Goal: Task Accomplishment & Management: Use online tool/utility

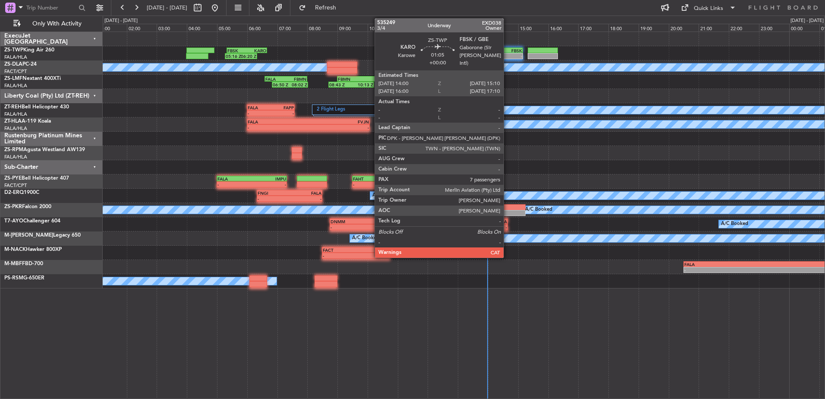
click at [508, 52] on div "FBSK" at bounding box center [513, 50] width 17 height 5
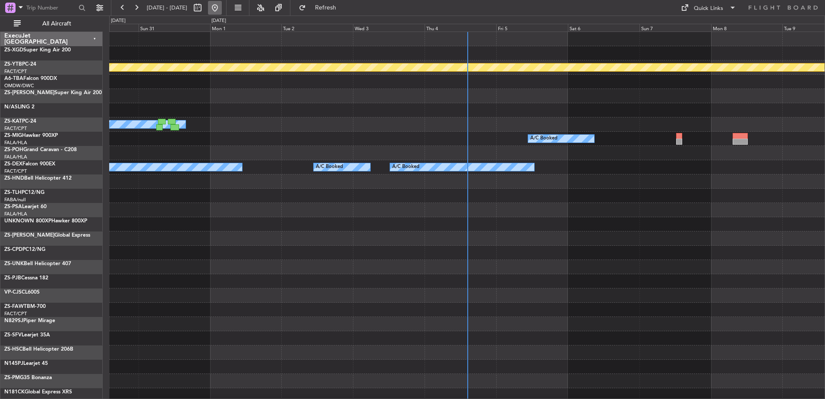
click at [222, 6] on button at bounding box center [215, 8] width 14 height 14
click at [222, 9] on button at bounding box center [215, 8] width 14 height 14
click at [76, 19] on button "All Aircraft" at bounding box center [51, 24] width 84 height 14
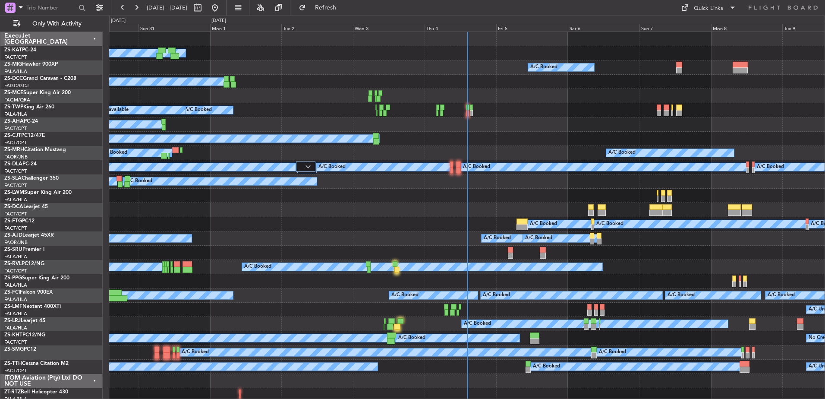
click at [96, 38] on div "ExecuJet [GEOGRAPHIC_DATA]" at bounding box center [51, 39] width 102 height 14
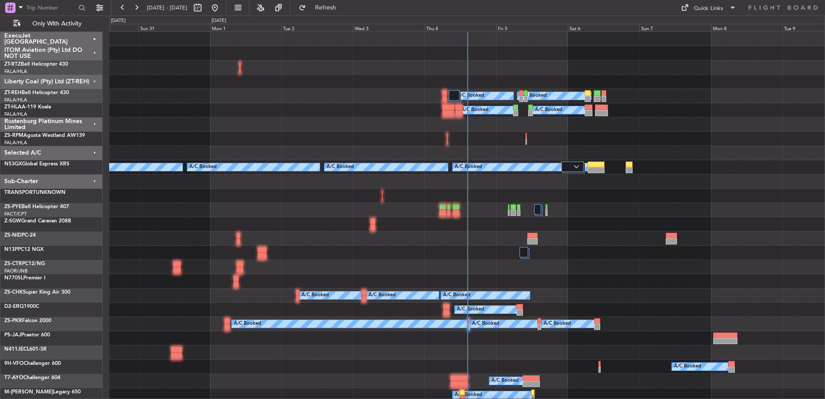
click at [96, 179] on div "Sub-Charter" at bounding box center [51, 181] width 102 height 14
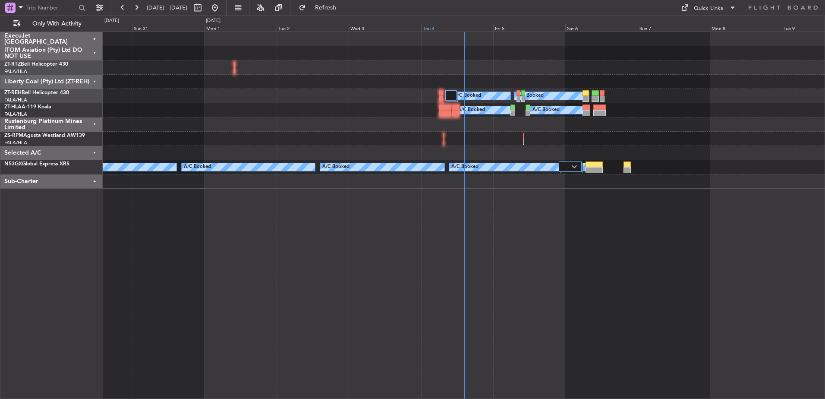
click at [436, 27] on div "Thu 4" at bounding box center [457, 28] width 72 height 8
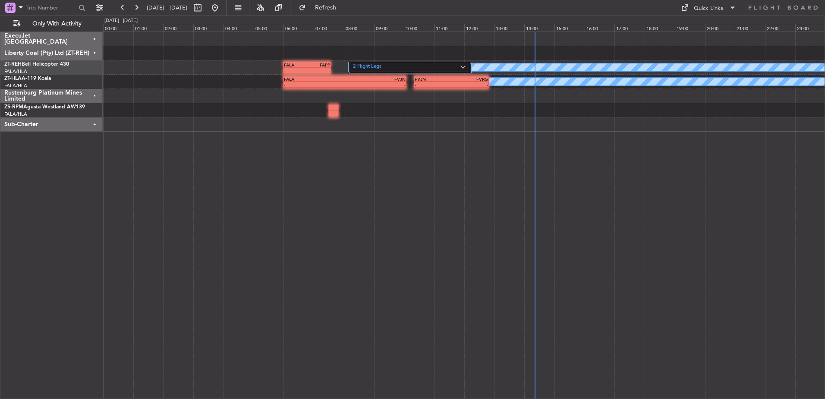
click at [95, 37] on div "ExecuJet [GEOGRAPHIC_DATA]" at bounding box center [51, 39] width 102 height 14
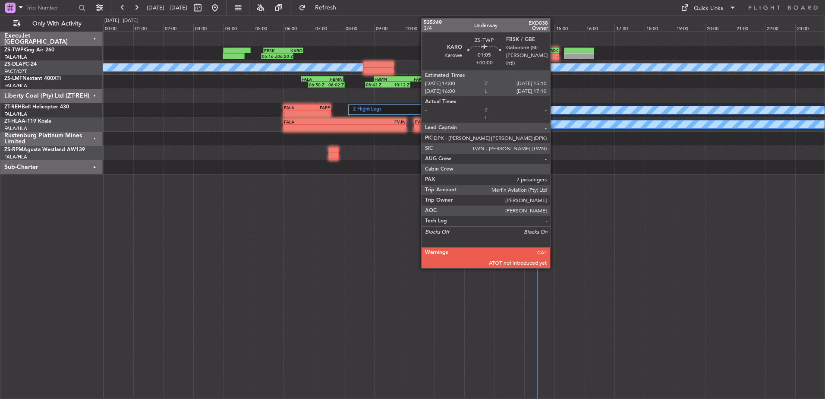
click at [554, 50] on div "FBSK" at bounding box center [550, 50] width 17 height 5
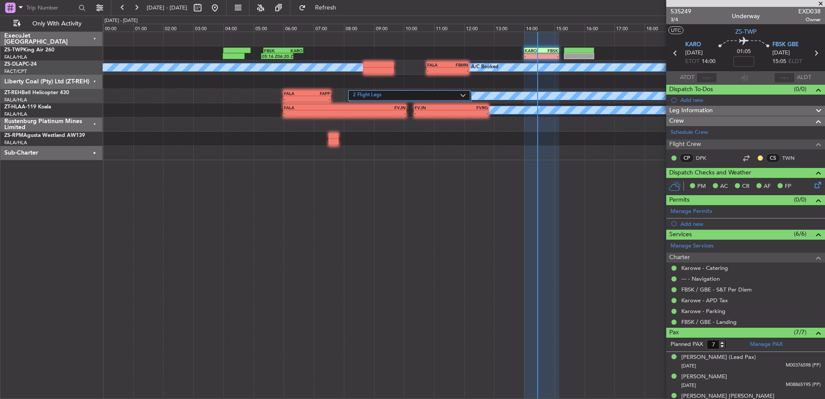
click at [823, 3] on span at bounding box center [821, 4] width 9 height 8
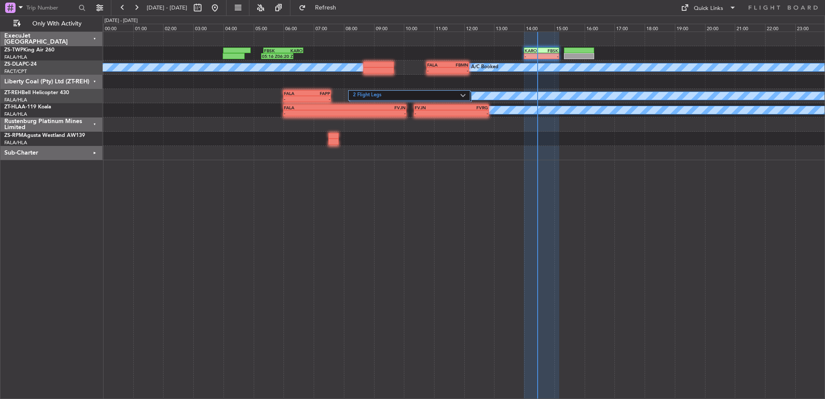
type input "0"
